Goal: Task Accomplishment & Management: Manage account settings

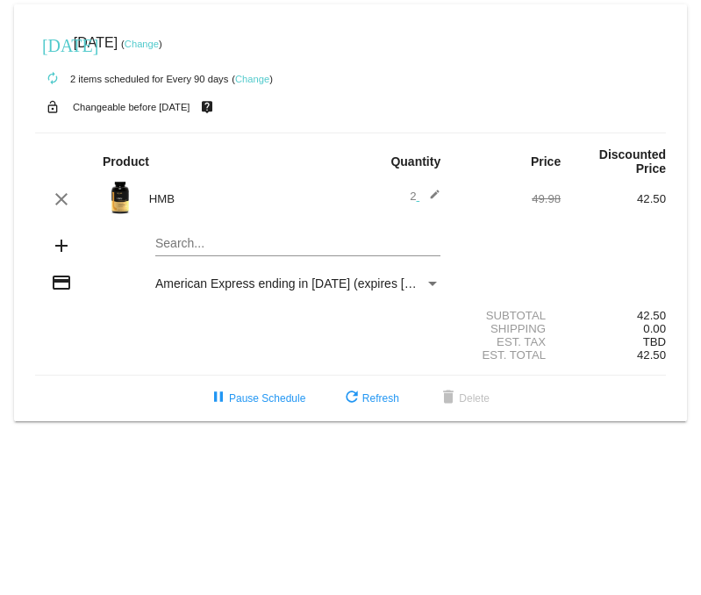
click at [159, 39] on link "Change" at bounding box center [142, 44] width 34 height 11
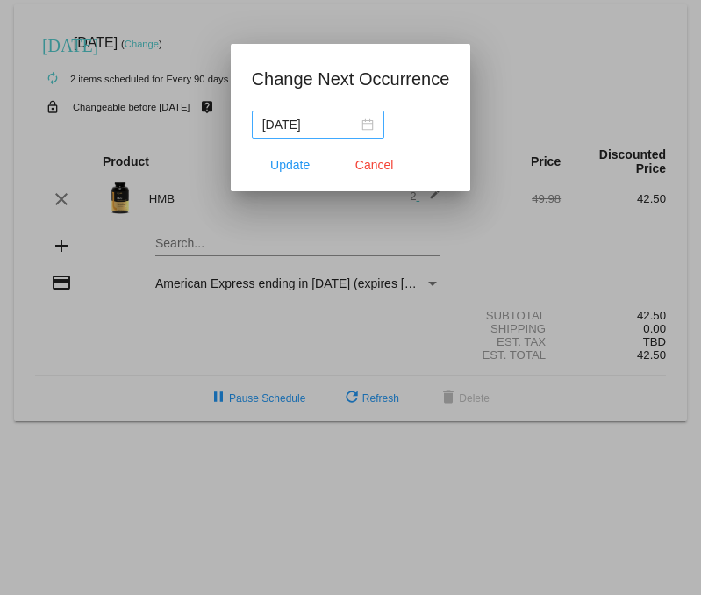
click at [352, 126] on div "2025-09-30" at bounding box center [317, 124] width 111 height 19
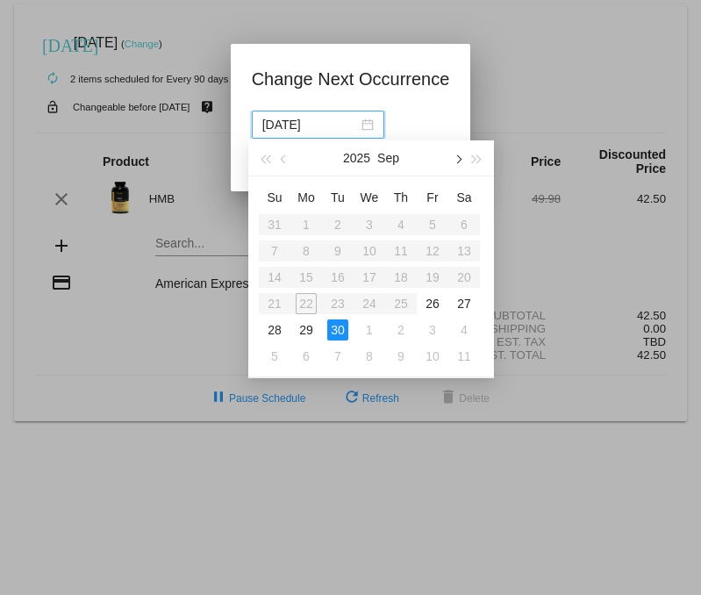
click at [456, 156] on span "button" at bounding box center [457, 159] width 9 height 9
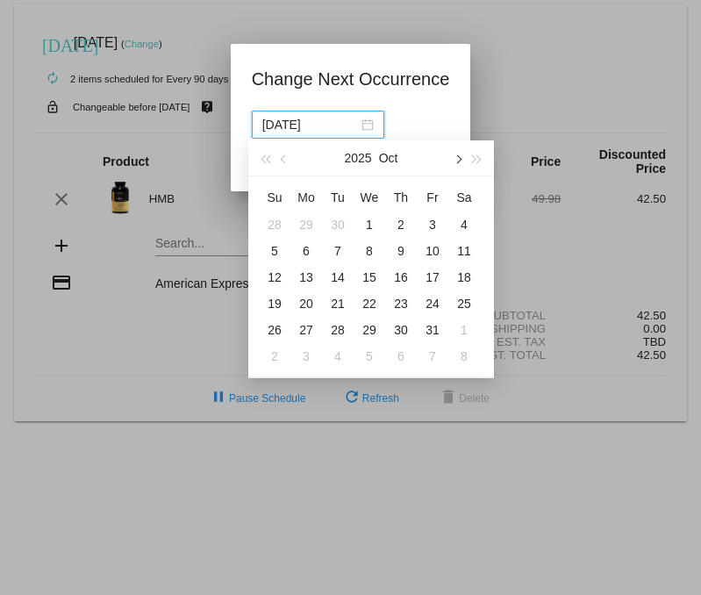
click at [456, 156] on span "button" at bounding box center [457, 159] width 9 height 9
click at [310, 250] on div "8" at bounding box center [306, 250] width 21 height 21
type input "2025-12-08"
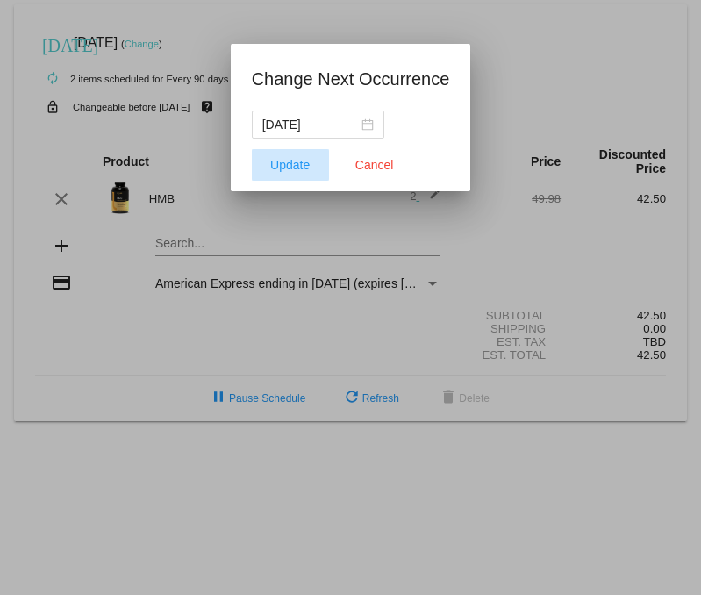
click at [290, 159] on span "Update" at bounding box center [289, 165] width 39 height 14
